Goal: Task Accomplishment & Management: Manage account settings

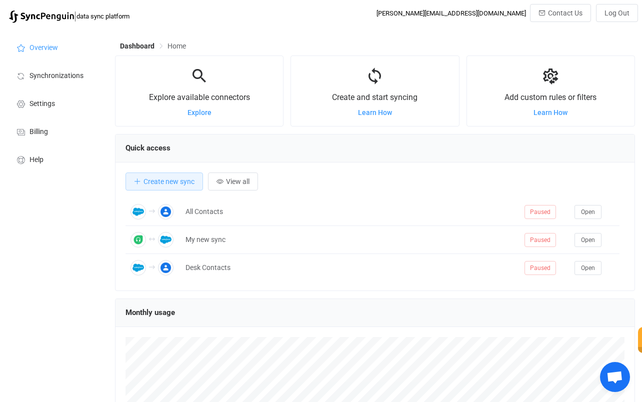
scroll to position [194, 520]
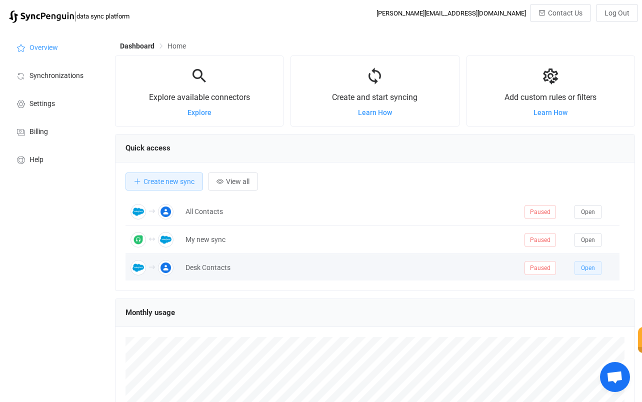
click at [592, 265] on span "Open" at bounding box center [588, 268] width 14 height 7
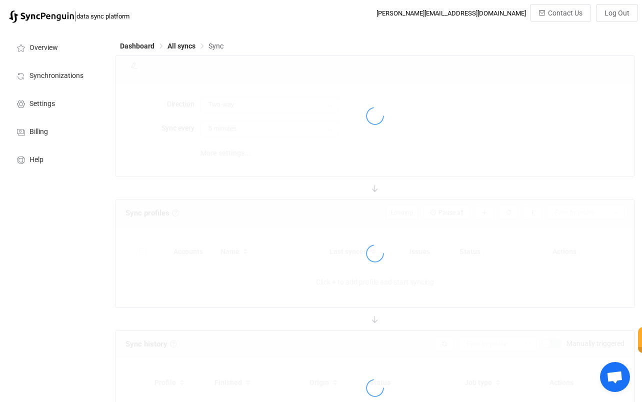
type input "Salesforce → Google"
type input "10 minutes"
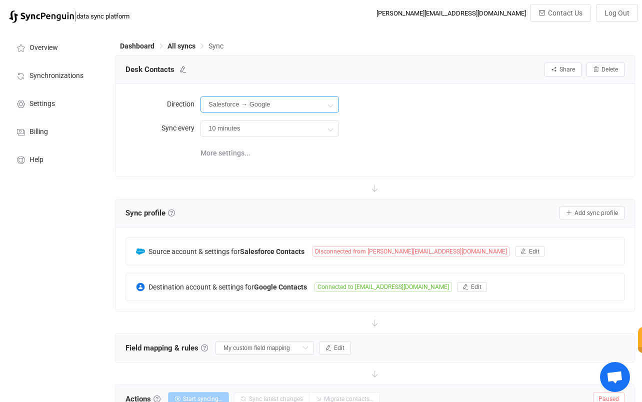
click at [273, 107] on input "Salesforce → Google" at bounding box center [270, 105] width 139 height 16
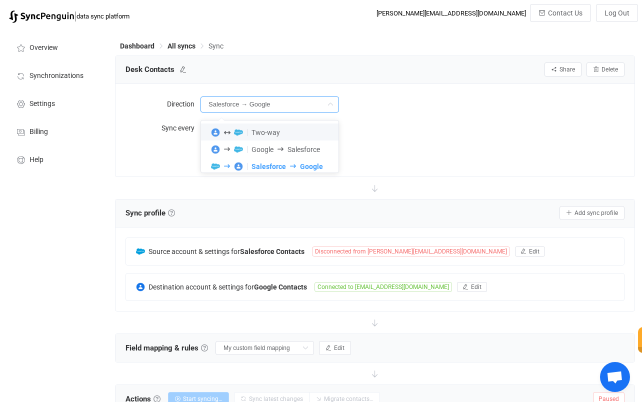
click at [354, 59] on div "Desk Contacts Share Sync sharing Delete" at bounding box center [375, 70] width 519 height 28
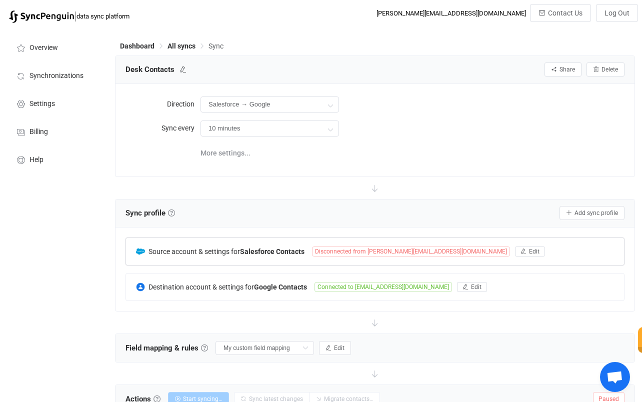
click at [373, 257] on div "Source account & settings for Salesforce Contacts Disconnected from dan@cogniti…" at bounding box center [375, 251] width 498 height 27
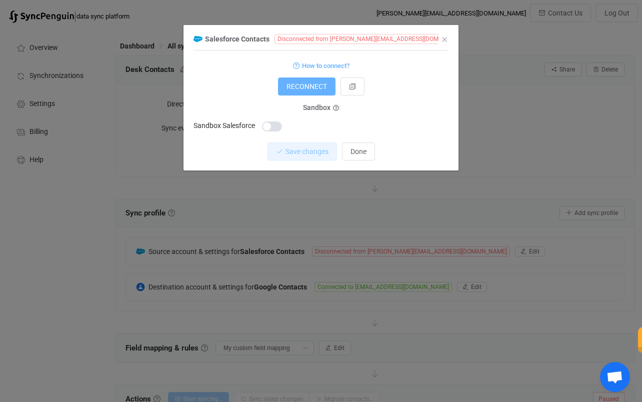
click at [314, 82] on button "RECONNECT" at bounding box center [307, 87] width 58 height 18
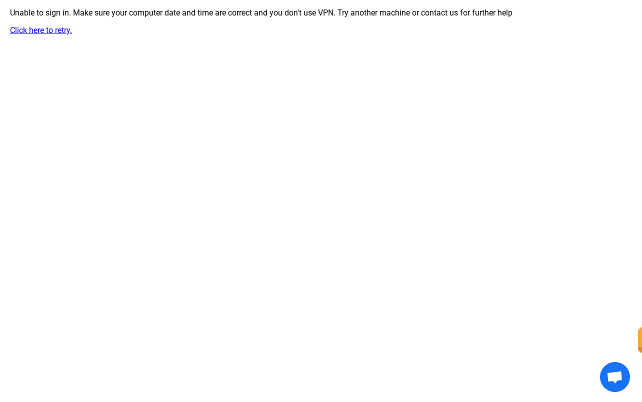
click at [65, 28] on link "Click here to retry." at bounding box center [41, 31] width 62 height 10
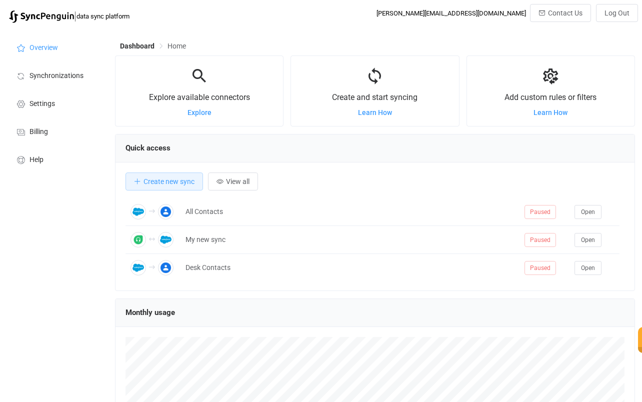
scroll to position [194, 520]
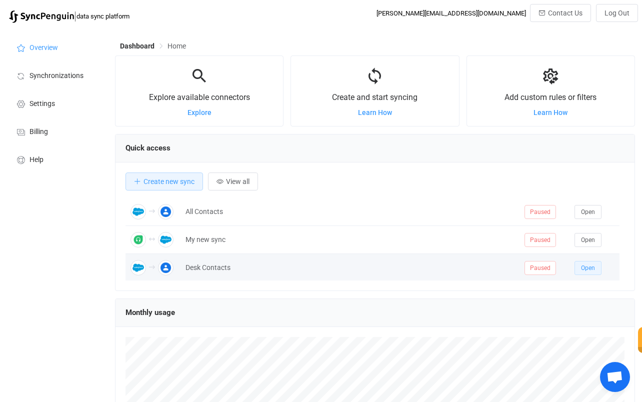
click at [584, 273] on button "Open" at bounding box center [588, 268] width 27 height 14
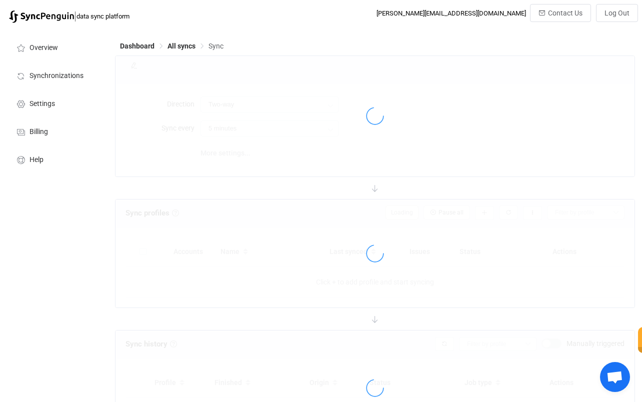
type input "Salesforce → Google"
type input "10 minutes"
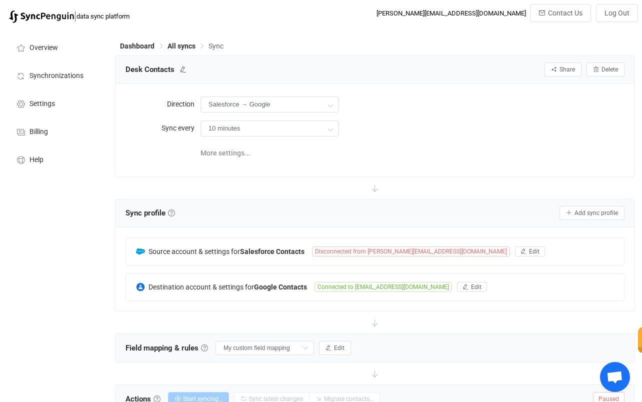
scroll to position [9, 0]
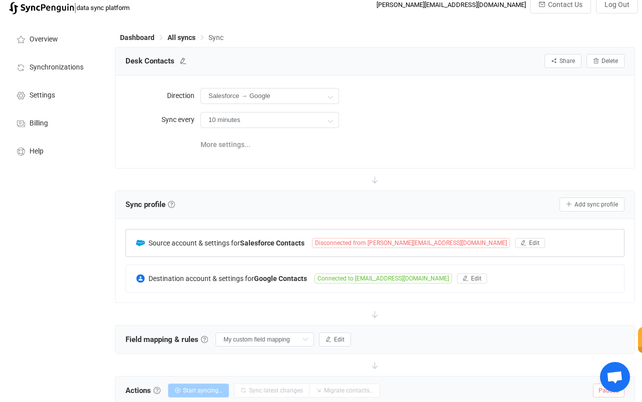
click at [373, 241] on span "Disconnected from dan@cognitivechange.org" at bounding box center [411, 243] width 198 height 10
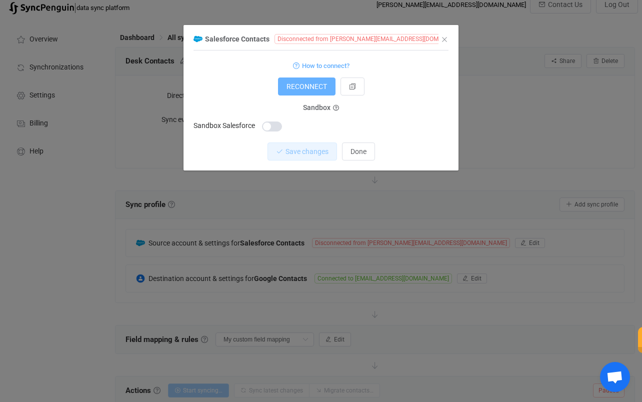
click at [313, 86] on span "RECONNECT" at bounding box center [307, 87] width 41 height 8
click at [267, 83] on div "RECONNECT" at bounding box center [321, 87] width 255 height 18
click at [366, 152] on span "Done" at bounding box center [359, 152] width 16 height 8
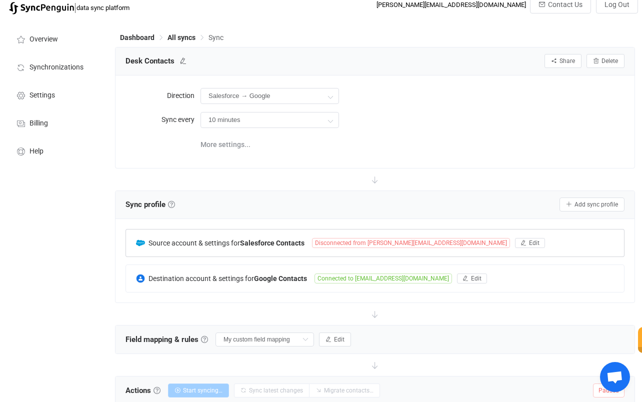
click at [365, 246] on span "Disconnected from dan@cognitivechange.org" at bounding box center [411, 243] width 198 height 10
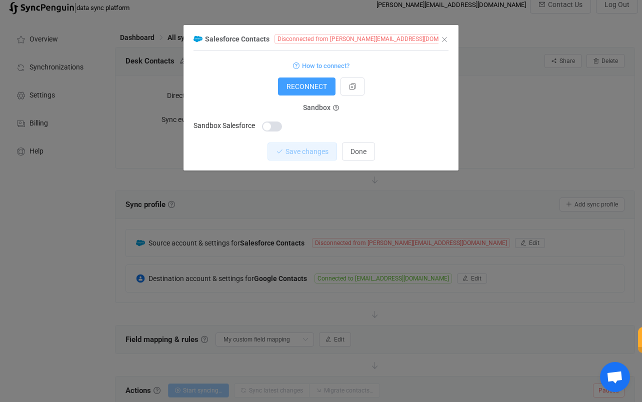
click at [409, 44] on div "Salesforce Contacts Disconnected from dan@cognitivechange.org" at bounding box center [316, 39] width 245 height 13
click at [475, 38] on icon "dialog" at bounding box center [478, 39] width 7 height 7
click at [379, 36] on span "Disconnected from dan@cognitivechange.org" at bounding box center [374, 39] width 198 height 10
click at [305, 85] on span "RECONNECT" at bounding box center [307, 87] width 41 height 8
click at [250, 74] on form "How to connect? RECONNECT Sandbox Sandbox Salesforce" at bounding box center [321, 96] width 255 height 74
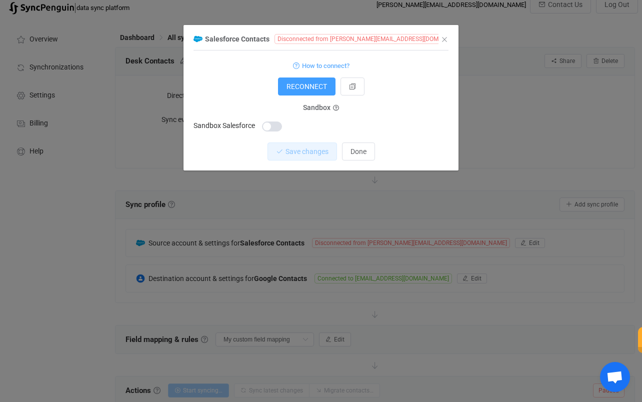
click at [405, 154] on div "Save changes Done" at bounding box center [321, 152] width 255 height 18
click at [353, 161] on button "Done" at bounding box center [358, 152] width 33 height 18
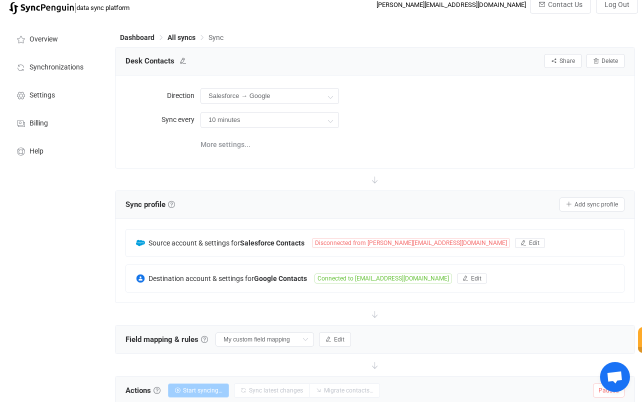
click at [462, 70] on div "Desk Contacts Share Sync sharing Delete" at bounding box center [375, 62] width 519 height 28
